Goal: Task Accomplishment & Management: Manage account settings

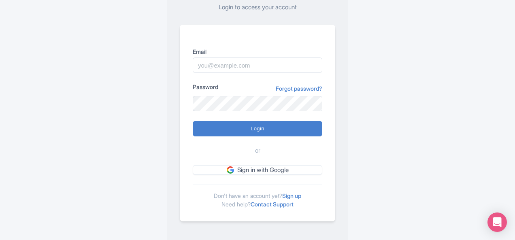
scroll to position [75, 0]
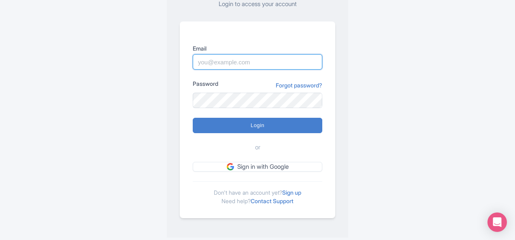
click at [224, 66] on input "Email" at bounding box center [258, 61] width 130 height 15
type input "queendesert60@gmail.com"
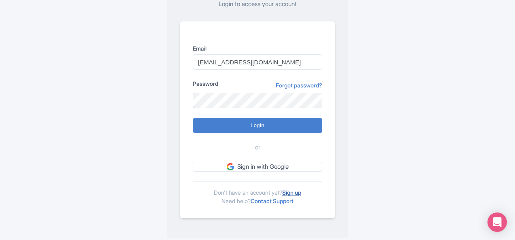
click at [290, 190] on link "Sign up" at bounding box center [291, 192] width 19 height 7
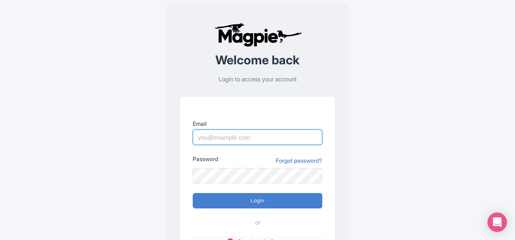
click at [212, 134] on input "Email" at bounding box center [258, 137] width 130 height 15
type input "[EMAIL_ADDRESS][DOMAIN_NAME]"
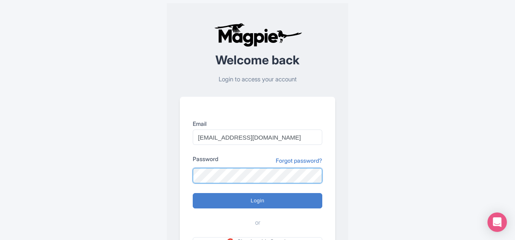
scroll to position [75, 0]
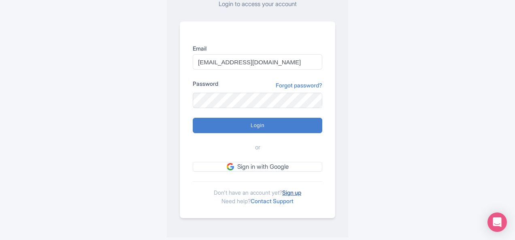
click at [286, 191] on link "Sign up" at bounding box center [291, 192] width 19 height 7
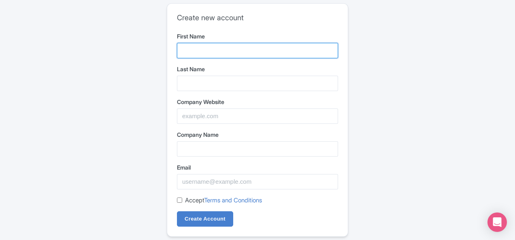
click at [189, 46] on input "First Name" at bounding box center [257, 50] width 161 height 15
paste input "baby care shop online"
click at [224, 49] on input "baby care shop online" at bounding box center [257, 50] width 161 height 15
click at [225, 49] on input "baby care shop online" at bounding box center [257, 50] width 161 height 15
click at [225, 49] on input "babycareshoponline" at bounding box center [257, 50] width 161 height 15
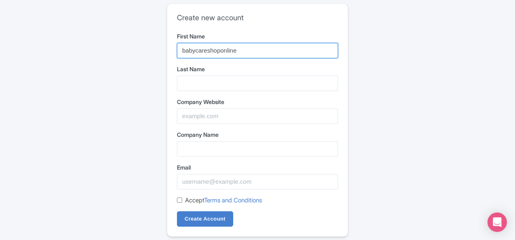
click at [225, 49] on input "babycareshoponline" at bounding box center [257, 50] width 161 height 15
type input "babycareshoponline"
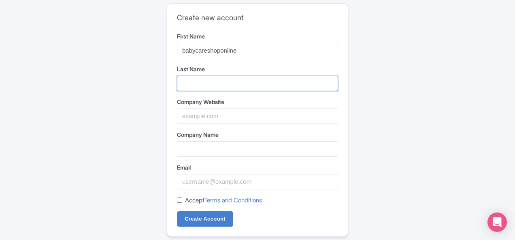
paste input "babycareshoponline"
type input "babycareshoponline"
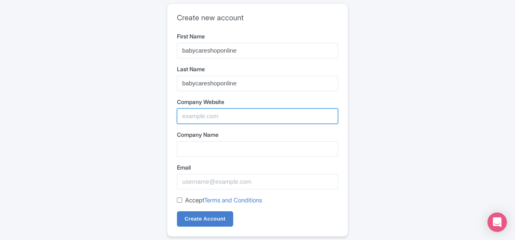
click at [209, 115] on input "Company Website" at bounding box center [257, 116] width 161 height 15
type input "wbm"
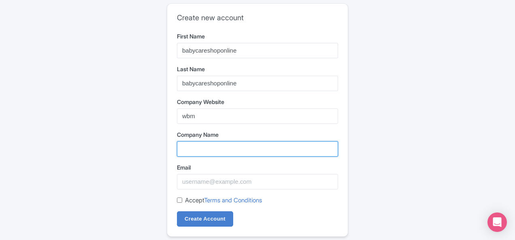
type input "wbm"
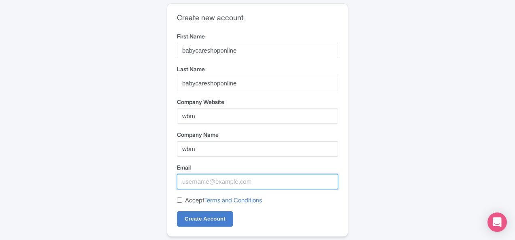
type input "[EMAIL_ADDRESS][DOMAIN_NAME]"
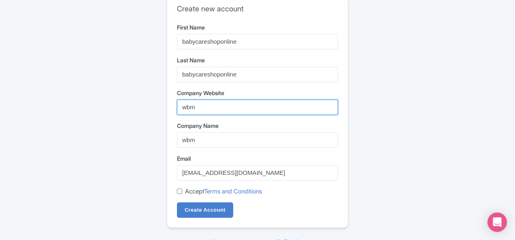
scroll to position [18, 0]
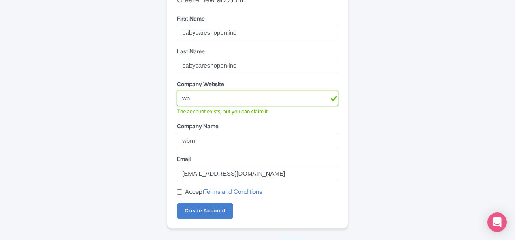
type input "w"
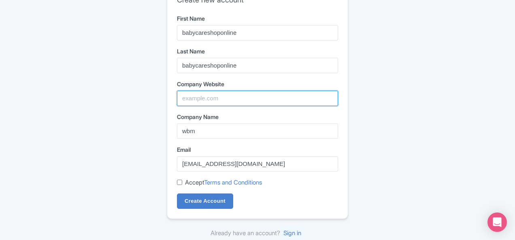
paste input "https://wbm.com.pk/category/baby-care"
type input "https://wbm.com.pk/category/baby-care"
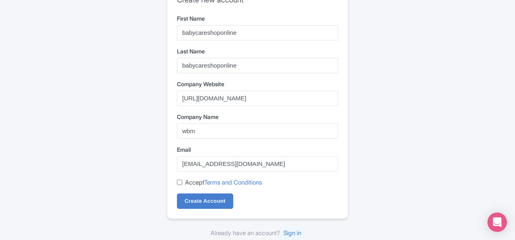
click at [183, 182] on div "Accept Terms and Conditions" at bounding box center [257, 182] width 161 height 9
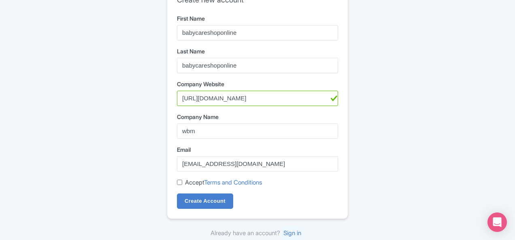
click at [178, 178] on div "Accept Terms and Conditions" at bounding box center [257, 182] width 161 height 9
click at [178, 182] on input "Accept Terms and Conditions" at bounding box center [179, 182] width 5 height 5
checkbox input "true"
click at [191, 205] on input "Create Account" at bounding box center [205, 201] width 56 height 15
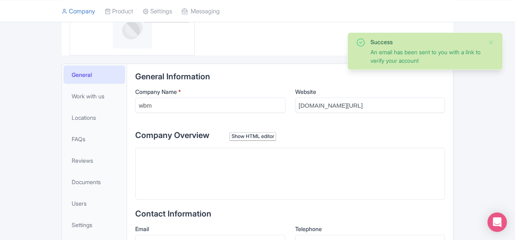
scroll to position [121, 0]
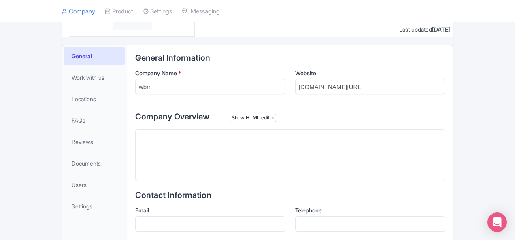
click at [161, 145] on trix-editor at bounding box center [290, 155] width 310 height 52
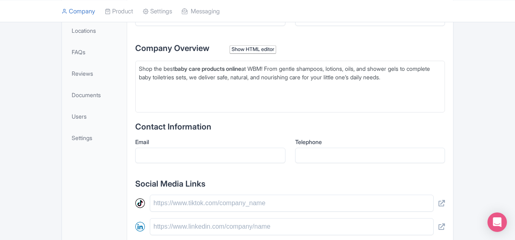
scroll to position [202, 0]
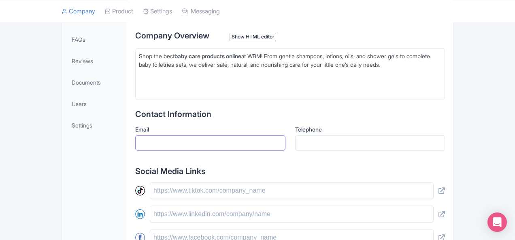
click at [202, 146] on input "Email" at bounding box center [210, 142] width 150 height 15
type input "[EMAIL_ADDRESS][DOMAIN_NAME]"
click at [327, 144] on input "Telephone" at bounding box center [370, 142] width 150 height 15
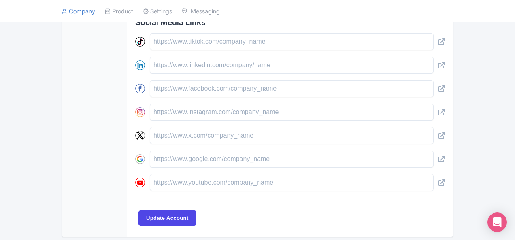
scroll to position [364, 0]
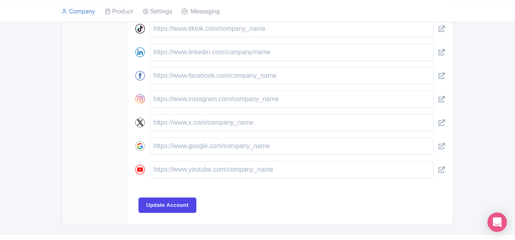
type input "03435654345"
click at [157, 144] on input "text" at bounding box center [292, 146] width 284 height 17
paste input "Shop the best **baby care products online** at WBM! From gentle shampoos, lotio…"
type input "Shop the best **baby care products online** at WBM! From gentle shampoos, lotio…"
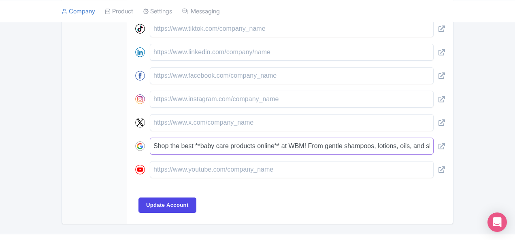
scroll to position [0, 248]
click at [164, 149] on input "Shop the best **baby care products online** at WBM! From gentle shampoos, lotio…" at bounding box center [292, 146] width 284 height 17
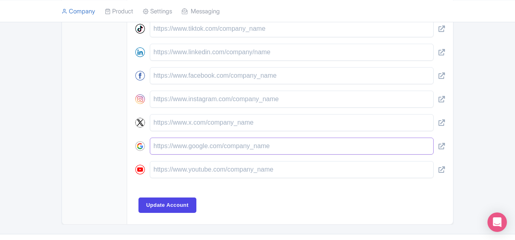
paste input "[URL][DOMAIN_NAME]"
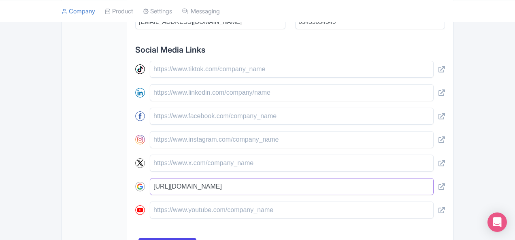
scroll to position [381, 0]
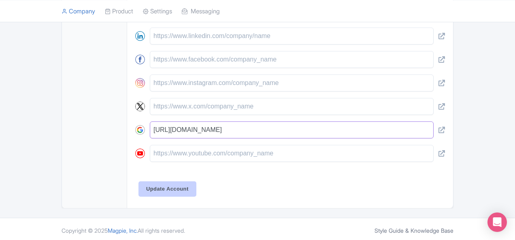
type input "[URL][DOMAIN_NAME]"
click at [138, 183] on input "Update Account" at bounding box center [167, 188] width 58 height 15
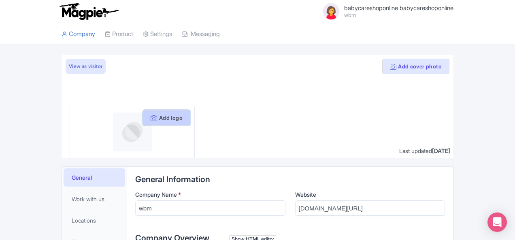
click at [149, 117] on button "Add logo" at bounding box center [166, 117] width 47 height 15
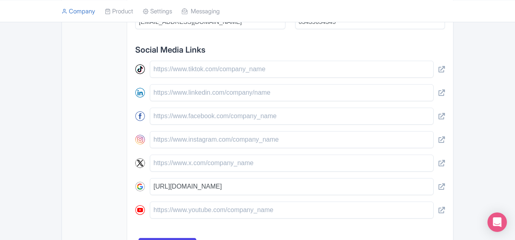
scroll to position [381, 0]
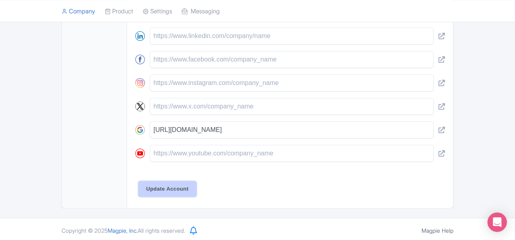
click at [140, 183] on input "Update Account" at bounding box center [167, 188] width 58 height 15
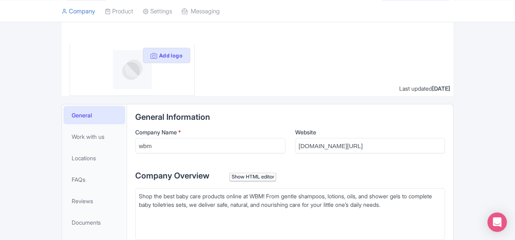
scroll to position [0, 0]
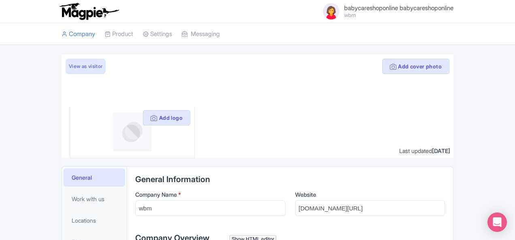
click at [113, 134] on img at bounding box center [132, 132] width 39 height 39
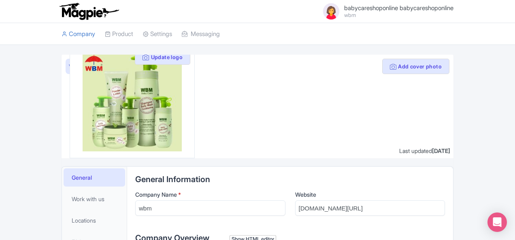
click at [341, 12] on img at bounding box center [331, 11] width 19 height 19
click at [438, 38] on link "Users" at bounding box center [414, 36] width 77 height 13
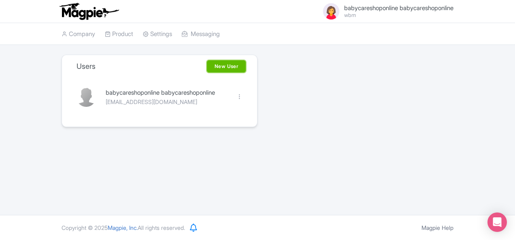
click at [225, 66] on link "New User" at bounding box center [226, 66] width 39 height 12
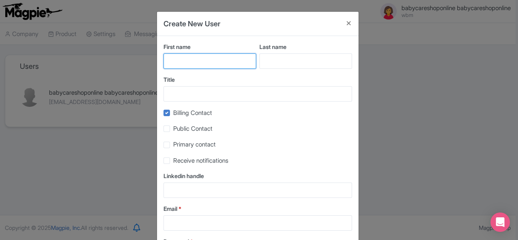
click at [220, 56] on input "First name" at bounding box center [210, 60] width 93 height 15
type input "babycare"
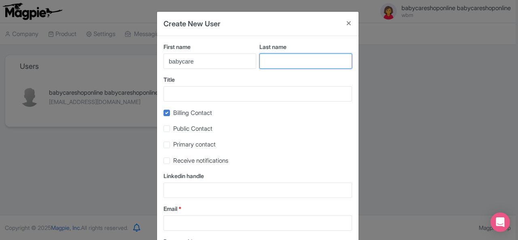
click at [264, 63] on input "Last name" at bounding box center [306, 60] width 93 height 15
type input "onlineshop"
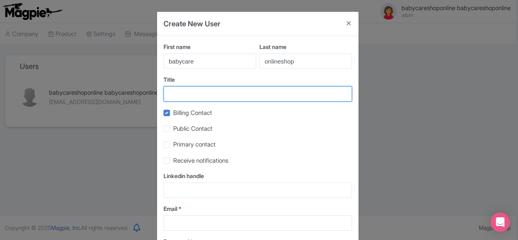
click at [215, 99] on input "Title" at bounding box center [258, 93] width 189 height 15
type input "babycareonlineshop"
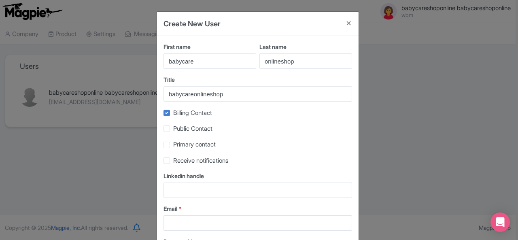
click at [173, 131] on label "Public Contact" at bounding box center [192, 128] width 39 height 9
click at [173, 129] on input "Public Contact" at bounding box center [175, 126] width 5 height 5
checkbox input "true"
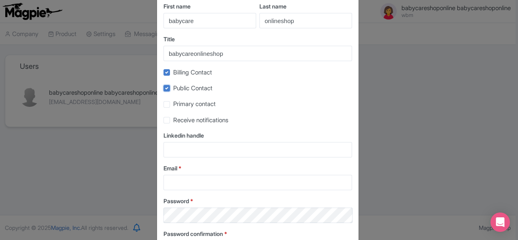
scroll to position [81, 0]
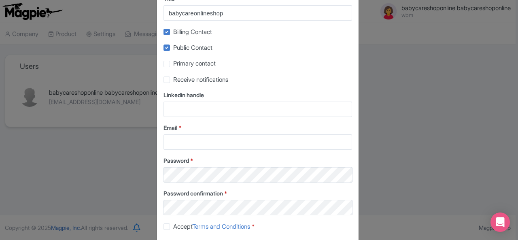
click at [162, 30] on div "First name babycare Last name onlineshop Title babycareonlineshop Billing Conta…" at bounding box center [258, 100] width 202 height 290
click at [173, 31] on label "Billing Contact" at bounding box center [192, 32] width 39 height 9
click at [173, 31] on input "Billing Contact" at bounding box center [175, 29] width 5 height 5
checkbox input "false"
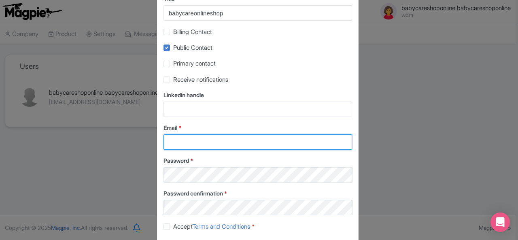
click at [178, 144] on input "Email *" at bounding box center [258, 141] width 189 height 15
type input "[EMAIL_ADDRESS][DOMAIN_NAME]"
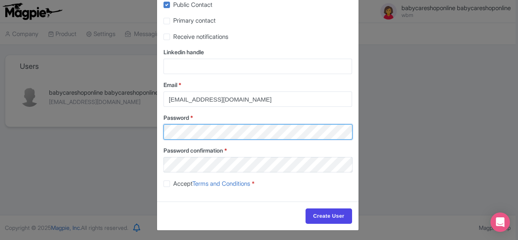
scroll to position [126, 0]
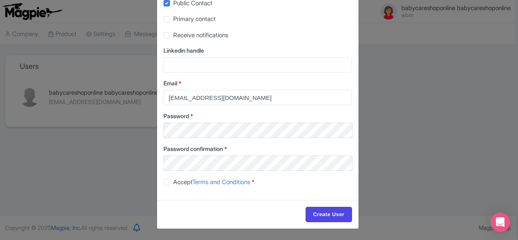
click at [173, 183] on label "Accept Terms and Conditions *" at bounding box center [213, 182] width 81 height 9
click at [173, 183] on input "Accept Terms and Conditions *" at bounding box center [175, 179] width 5 height 5
checkbox input "true"
click at [317, 213] on input "Create User" at bounding box center [329, 214] width 47 height 15
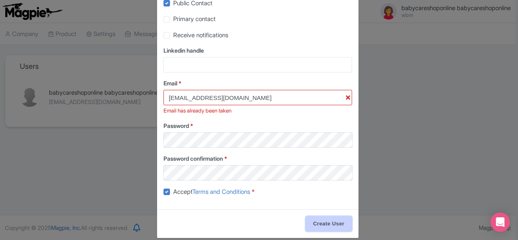
click at [325, 232] on input "Create User" at bounding box center [329, 223] width 47 height 15
click at [336, 228] on input "Create User" at bounding box center [329, 223] width 47 height 15
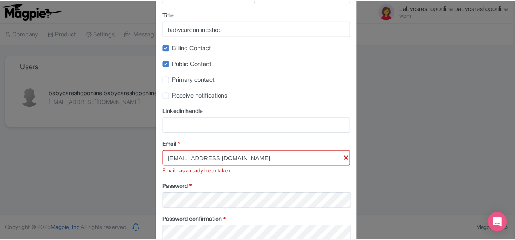
scroll to position [0, 0]
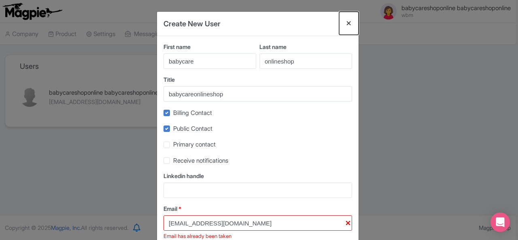
click at [348, 24] on button "Close" at bounding box center [348, 23] width 19 height 23
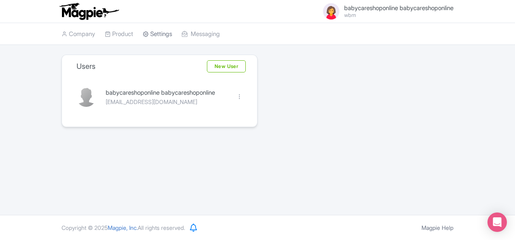
click at [143, 35] on icon at bounding box center [146, 34] width 6 height 6
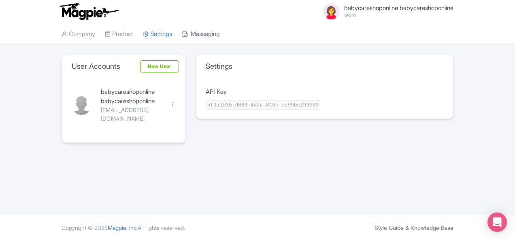
click at [182, 35] on icon at bounding box center [185, 34] width 6 height 6
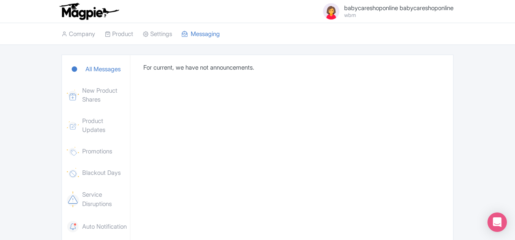
click at [62, 33] on link "Company" at bounding box center [79, 34] width 34 height 22
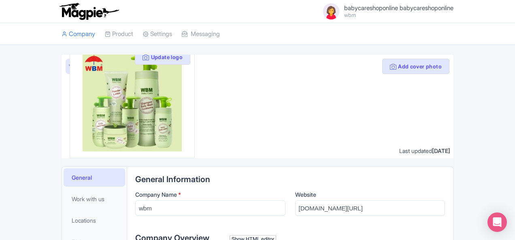
click at [341, 12] on img at bounding box center [331, 11] width 19 height 19
click at [448, 47] on link "Settings" at bounding box center [414, 48] width 77 height 13
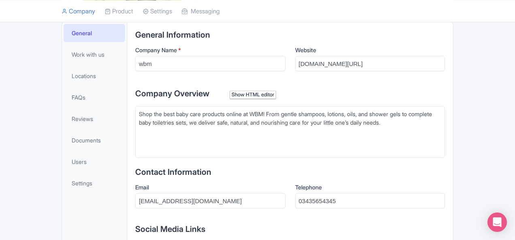
scroll to position [162, 0]
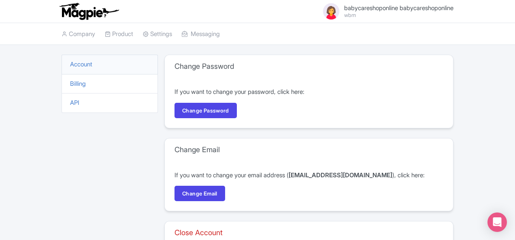
click at [62, 69] on li "Account" at bounding box center [110, 65] width 96 height 20
click at [70, 66] on link "Account" at bounding box center [81, 64] width 22 height 8
click at [62, 33] on link "Company" at bounding box center [79, 34] width 34 height 22
click at [62, 31] on link "Company" at bounding box center [79, 34] width 34 height 22
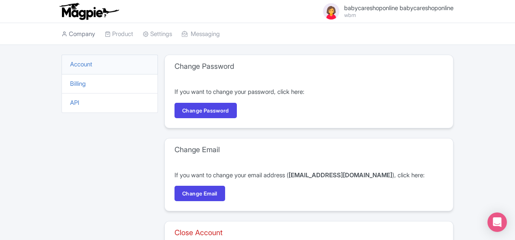
click at [62, 32] on icon at bounding box center [65, 34] width 6 height 6
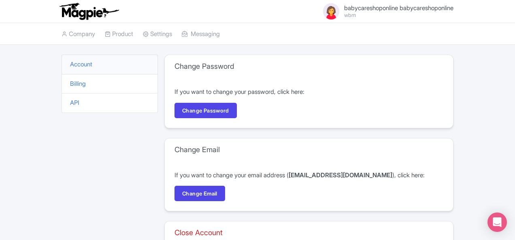
click at [441, 0] on div "babycareshoponline babycareshoponline wbm Users Settings Sign out" at bounding box center [258, 11] width 392 height 23
click at [436, 9] on span "babycareshoponline babycareshoponline" at bounding box center [398, 8] width 109 height 8
click at [441, 41] on link "Users" at bounding box center [414, 36] width 77 height 13
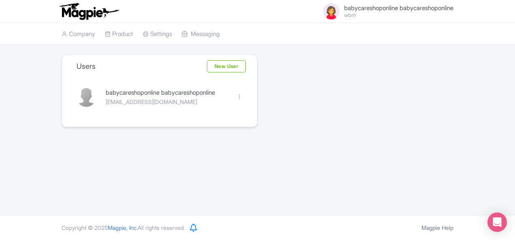
click at [77, 63] on h3 "Users" at bounding box center [86, 66] width 19 height 9
click at [239, 97] on div at bounding box center [239, 97] width 6 height 6
click at [219, 106] on link "Edit" at bounding box center [203, 110] width 77 height 13
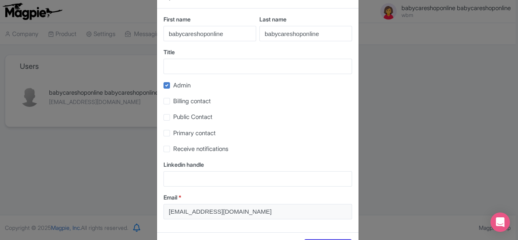
scroll to position [40, 0]
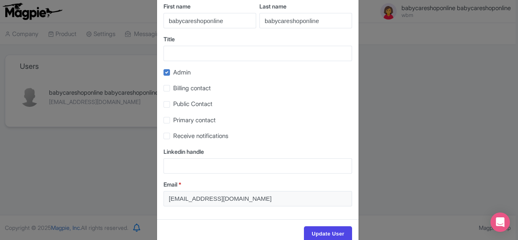
click at [173, 104] on label "Public Contact" at bounding box center [192, 104] width 39 height 9
click at [173, 104] on input "Public Contact" at bounding box center [175, 102] width 5 height 5
checkbox input "true"
click at [173, 73] on label "Admin" at bounding box center [181, 72] width 17 height 9
click at [173, 73] on input "Admin" at bounding box center [175, 70] width 5 height 5
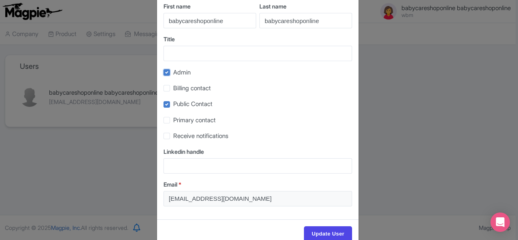
checkbox input "false"
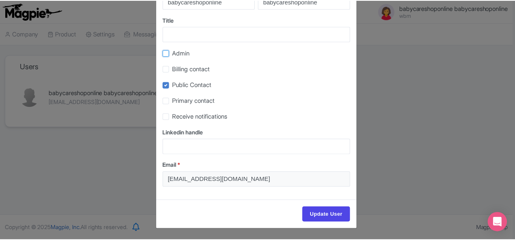
scroll to position [60, 0]
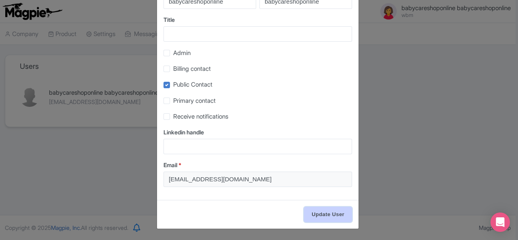
click at [315, 215] on input "Update User" at bounding box center [328, 214] width 48 height 15
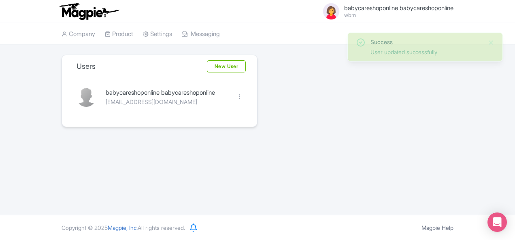
click at [415, 11] on span "babycareshoponline babycareshoponline wbm" at bounding box center [398, 11] width 109 height 13
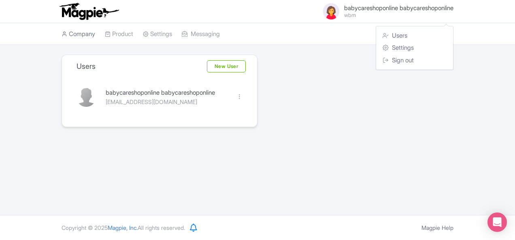
click at [62, 31] on link "Company" at bounding box center [79, 34] width 34 height 22
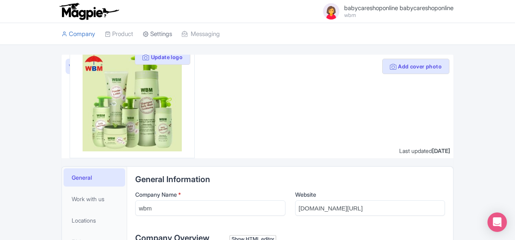
click at [143, 31] on icon at bounding box center [146, 34] width 6 height 6
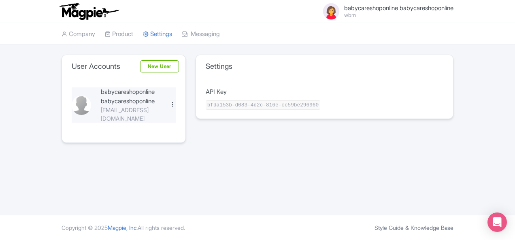
click at [170, 102] on div at bounding box center [173, 104] width 6 height 6
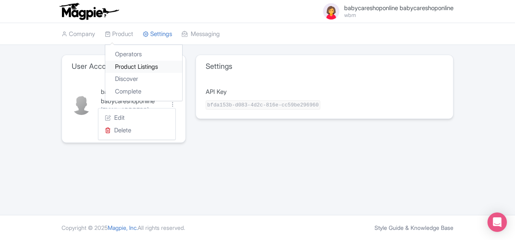
click at [105, 67] on link "Product Listings" at bounding box center [143, 67] width 77 height 13
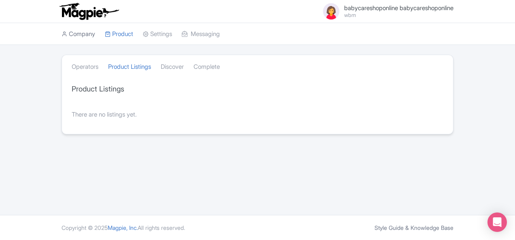
click at [62, 31] on link "Company" at bounding box center [79, 34] width 34 height 22
click at [62, 33] on link "Company" at bounding box center [79, 34] width 34 height 22
click at [62, 34] on link "Company" at bounding box center [79, 34] width 34 height 22
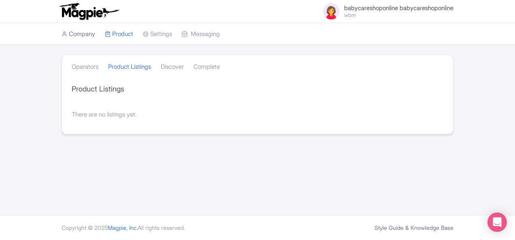
click at [62, 35] on link "Company" at bounding box center [79, 34] width 34 height 22
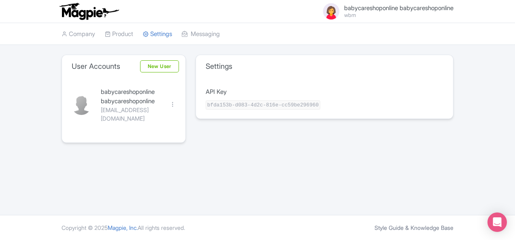
click at [341, 16] on img at bounding box center [331, 11] width 19 height 19
click at [403, 15] on small "wbm" at bounding box center [398, 15] width 109 height 5
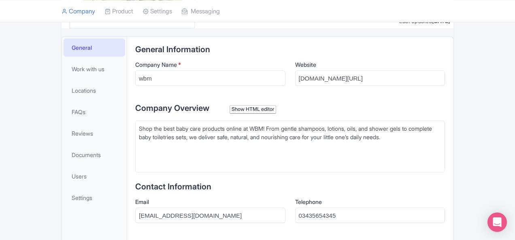
scroll to position [202, 0]
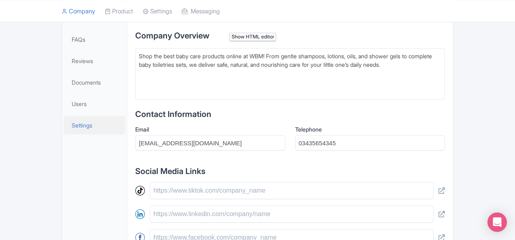
click at [72, 127] on span "Settings" at bounding box center [82, 125] width 21 height 9
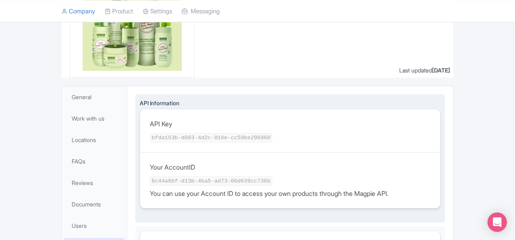
scroll to position [81, 0]
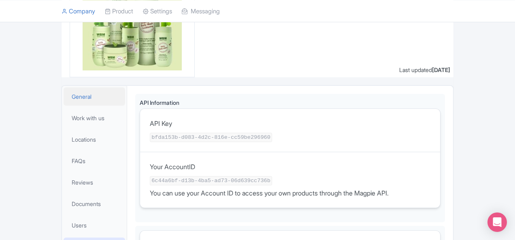
click at [72, 96] on span "General" at bounding box center [82, 96] width 20 height 9
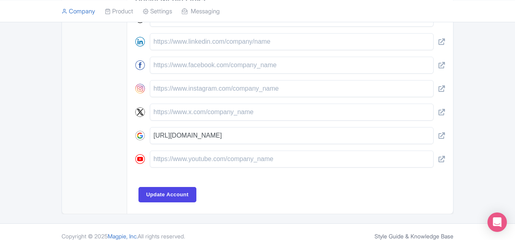
scroll to position [381, 0]
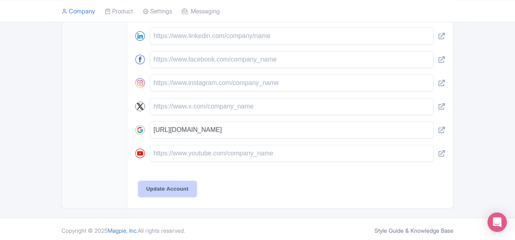
click at [138, 187] on input "Update Account" at bounding box center [167, 188] width 58 height 15
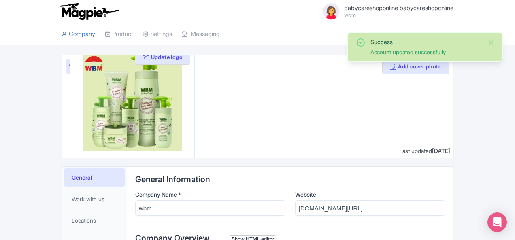
scroll to position [175, 0]
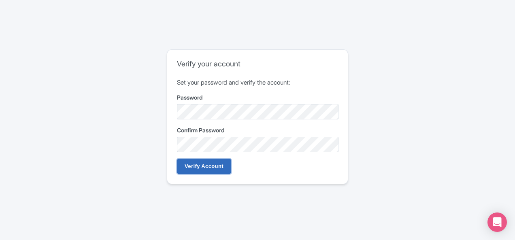
click at [209, 165] on input "Verify Account" at bounding box center [204, 166] width 54 height 15
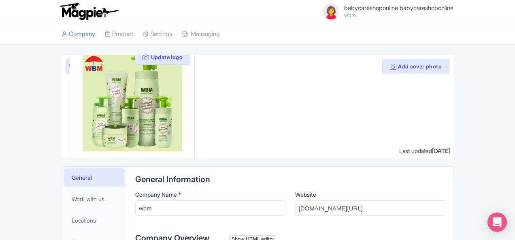
click at [399, 9] on span "babycareshoponline babycareshoponline" at bounding box center [398, 8] width 109 height 8
click at [389, 33] on icon at bounding box center [386, 35] width 6 height 6
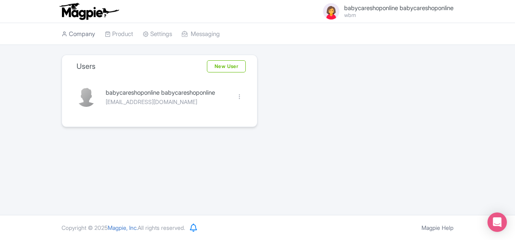
click at [62, 32] on icon at bounding box center [65, 34] width 6 height 6
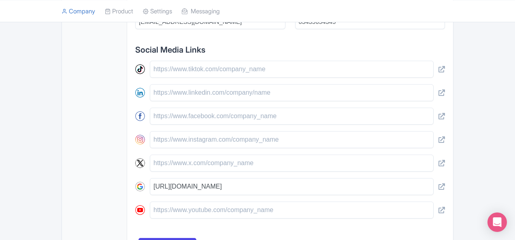
scroll to position [364, 0]
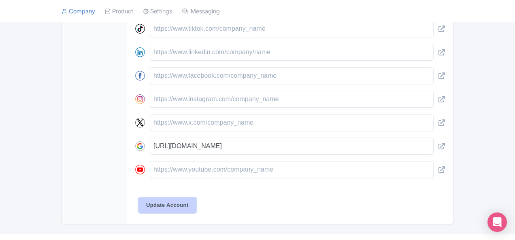
click at [138, 201] on input "Update Account" at bounding box center [167, 205] width 58 height 15
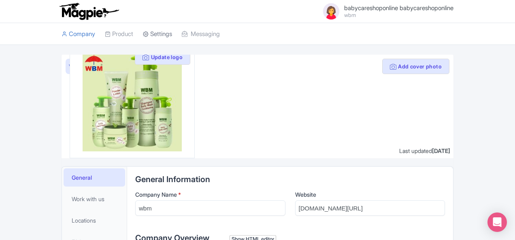
click at [143, 38] on link "Settings" at bounding box center [157, 34] width 29 height 22
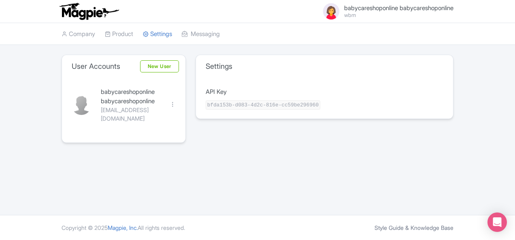
click at [206, 67] on h3 "Settings" at bounding box center [219, 66] width 27 height 9
click at [206, 68] on h3 "Settings" at bounding box center [219, 66] width 27 height 9
click at [170, 102] on div at bounding box center [173, 104] width 6 height 6
drag, startPoint x: 134, startPoint y: 145, endPoint x: 128, endPoint y: 85, distance: 60.6
click at [134, 138] on div "babycareshoponline babycareshoponline wbm Users Settings Sign out Company Produ…" at bounding box center [257, 107] width 515 height 215
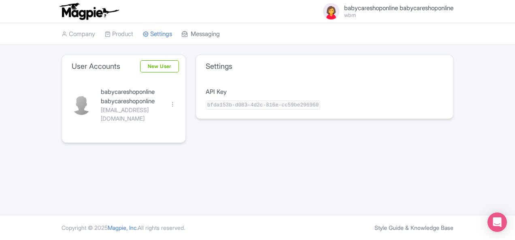
click at [182, 34] on icon at bounding box center [185, 34] width 6 height 6
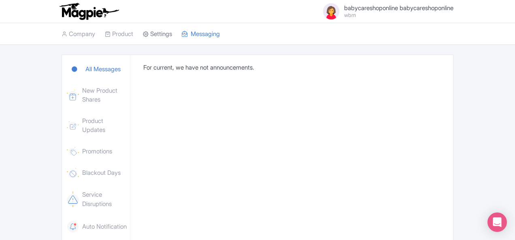
click at [143, 35] on link "Settings" at bounding box center [157, 34] width 29 height 22
